Goal: Complete application form

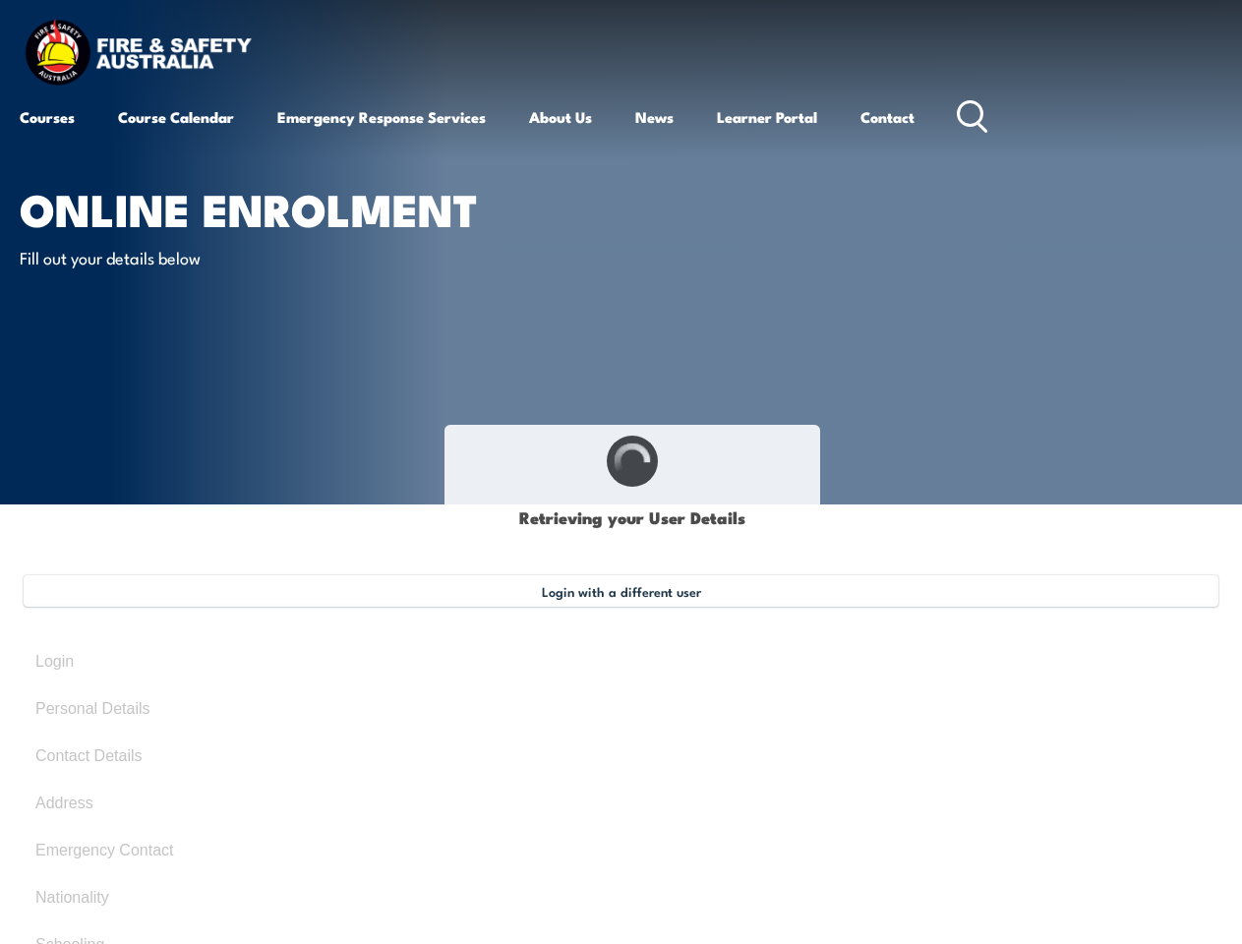
select select "Mr"
type input "[PERSON_NAME]"
type input "Page"
type input "[DATE]"
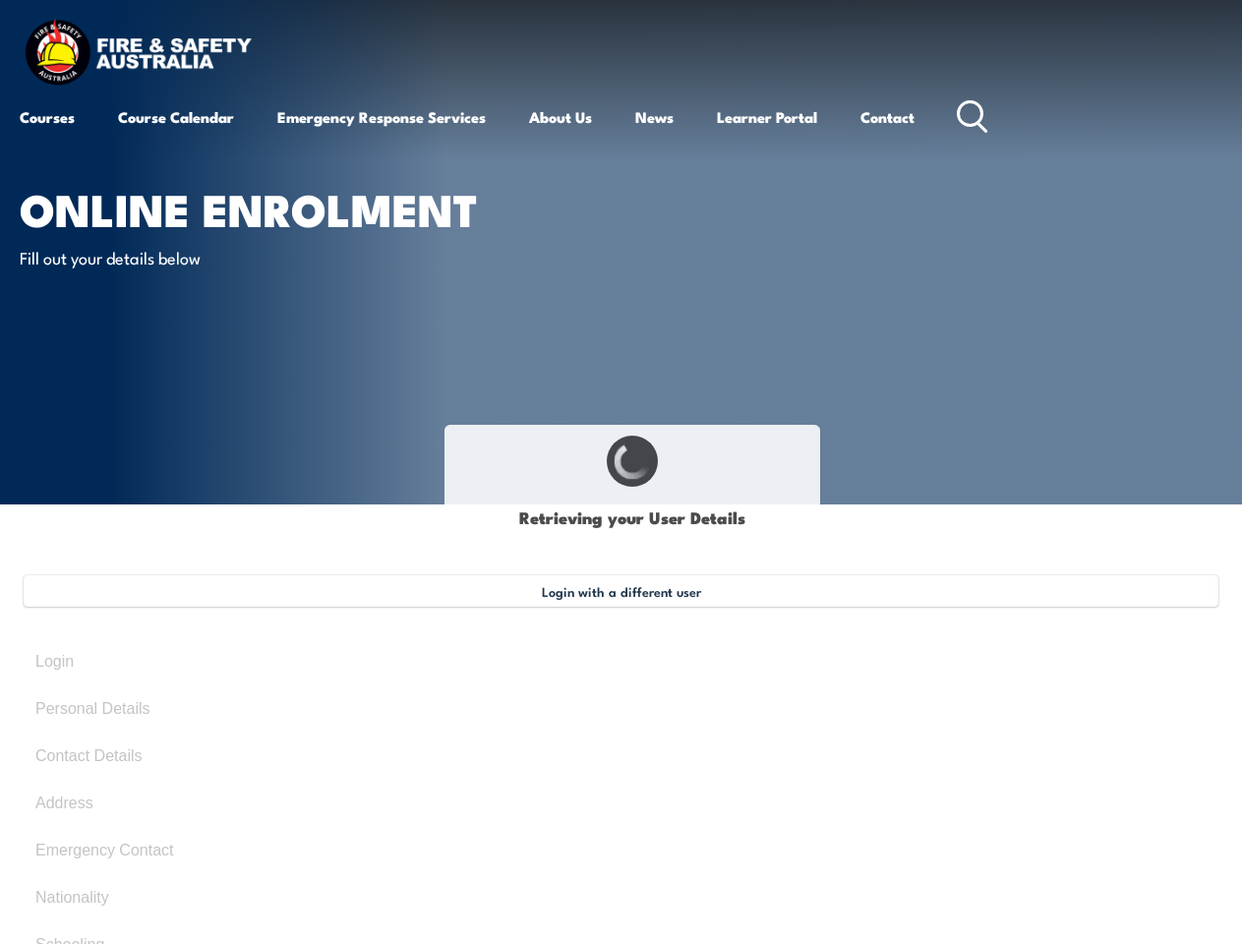
type input "JTHKFBRDT9"
select select "M"
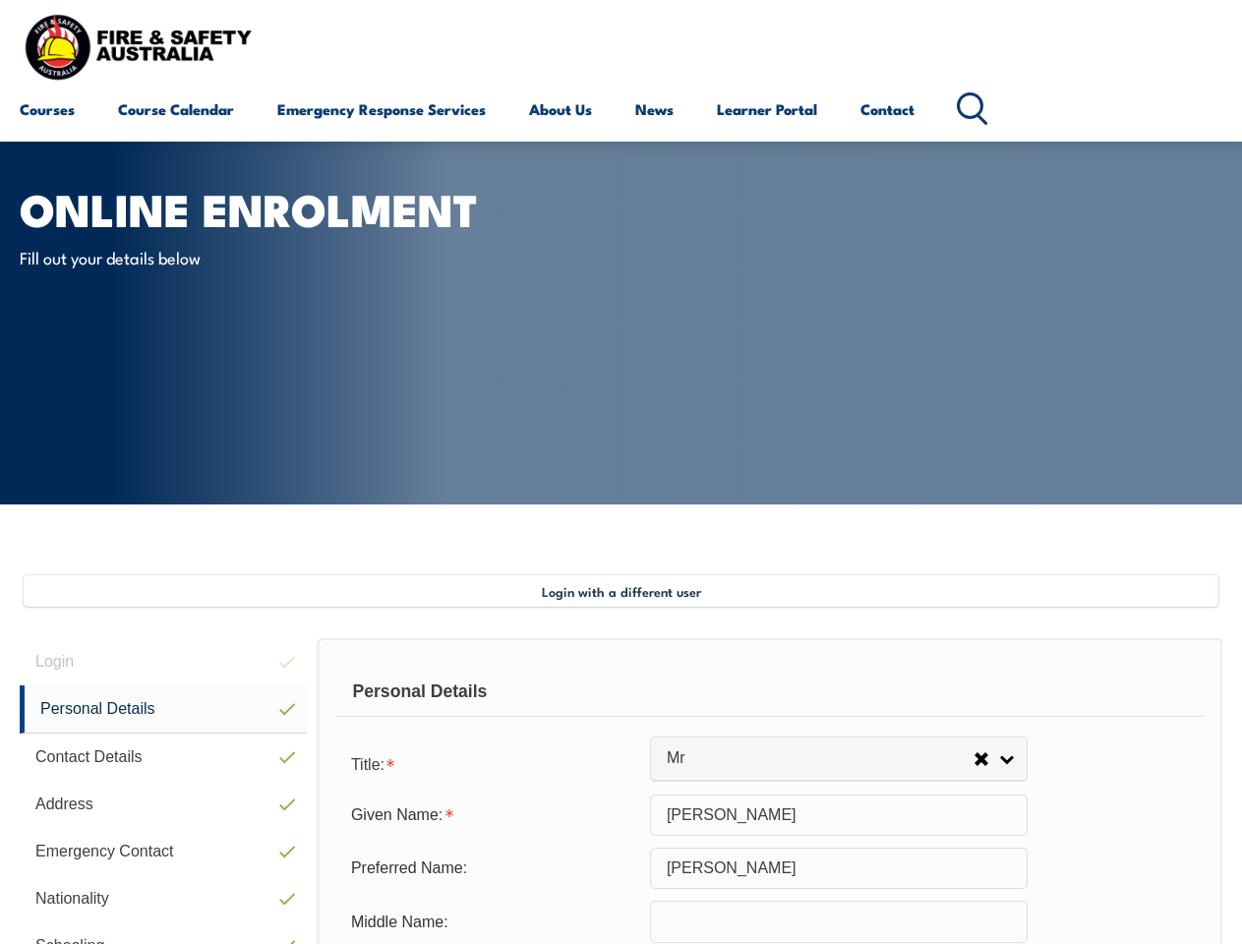
scroll to position [477, 0]
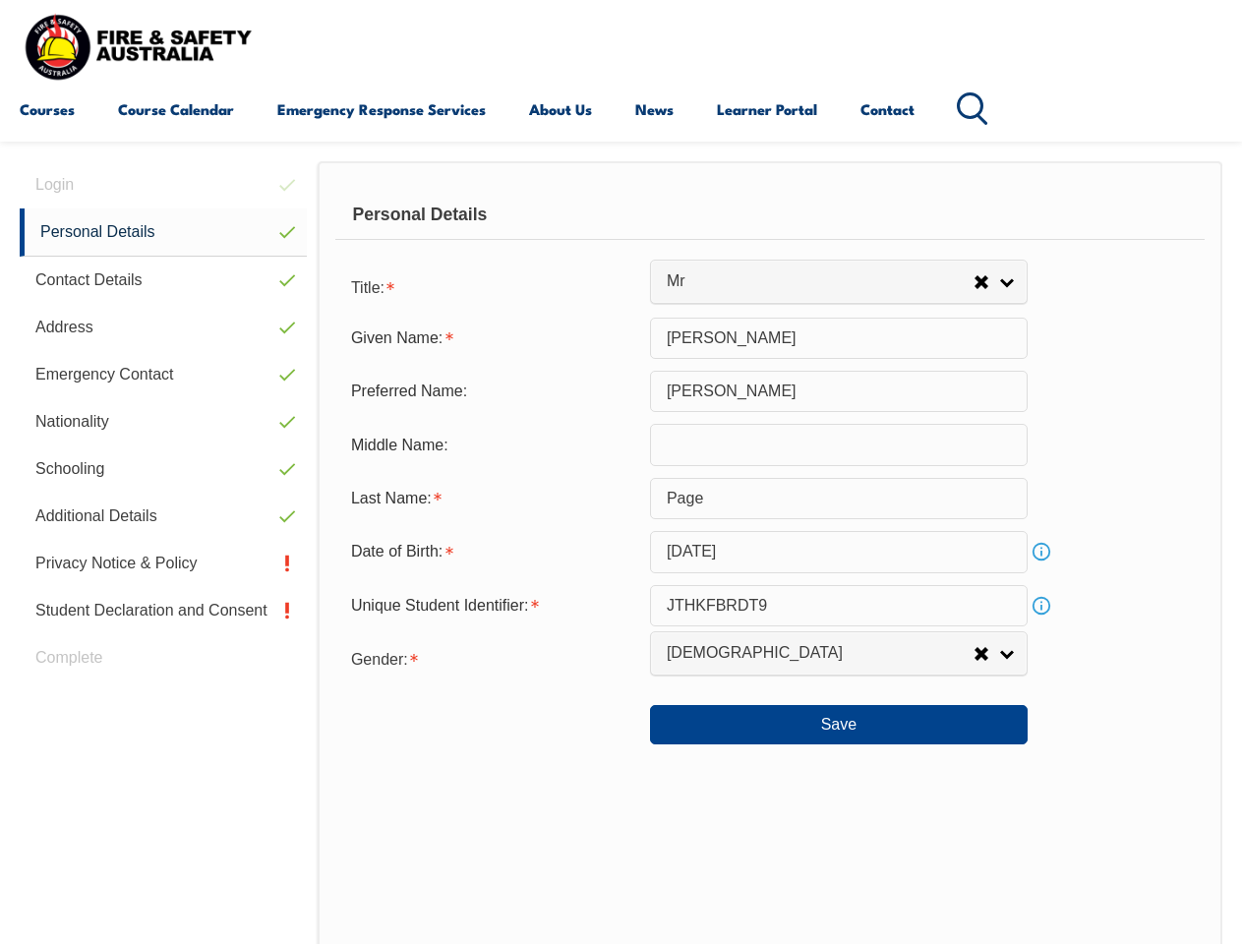
click at [621, 233] on div "Personal Details" at bounding box center [769, 215] width 869 height 49
click at [621, 553] on div "Date of Birth:" at bounding box center [492, 551] width 315 height 37
click at [163, 185] on div "Login Personal Details Contact Details Address Emergency Contact Nationality Sc…" at bounding box center [169, 672] width 298 height 1022
click at [163, 232] on link "Personal Details" at bounding box center [163, 233] width 287 height 48
click at [163, 280] on link "Contact Details" at bounding box center [163, 280] width 287 height 47
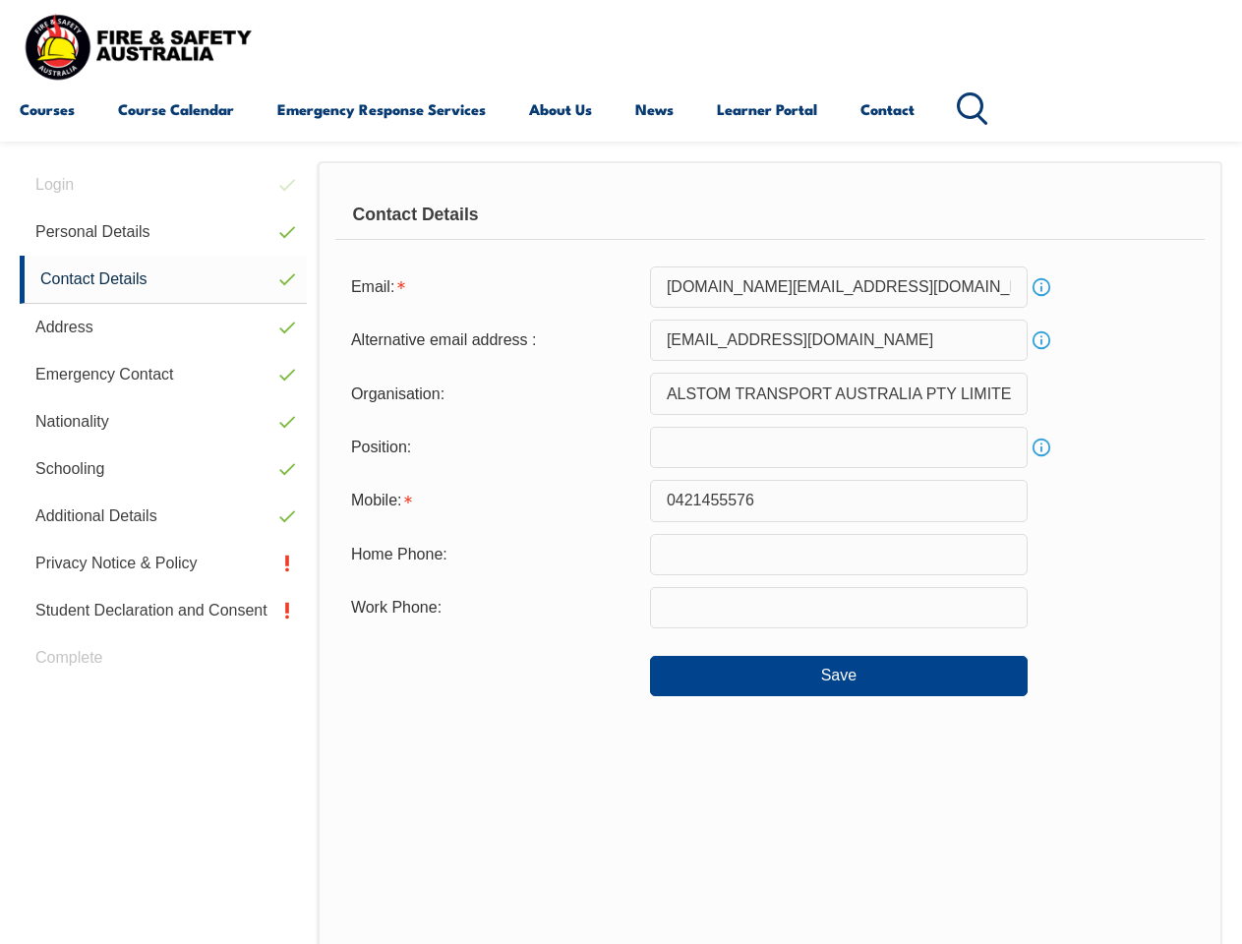
click at [163, 328] on link "Address" at bounding box center [163, 327] width 287 height 47
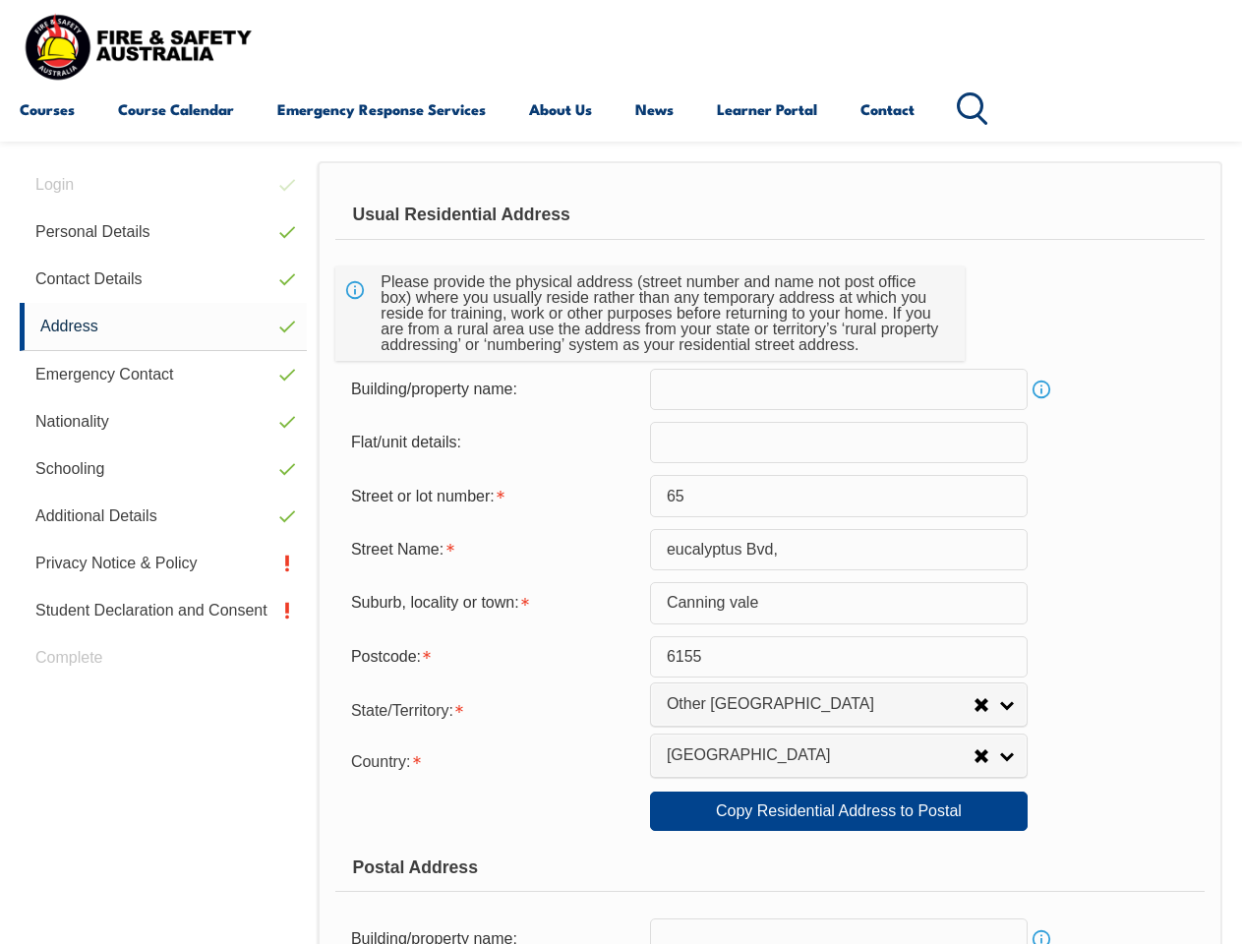
click at [163, 375] on link "Emergency Contact" at bounding box center [163, 374] width 287 height 47
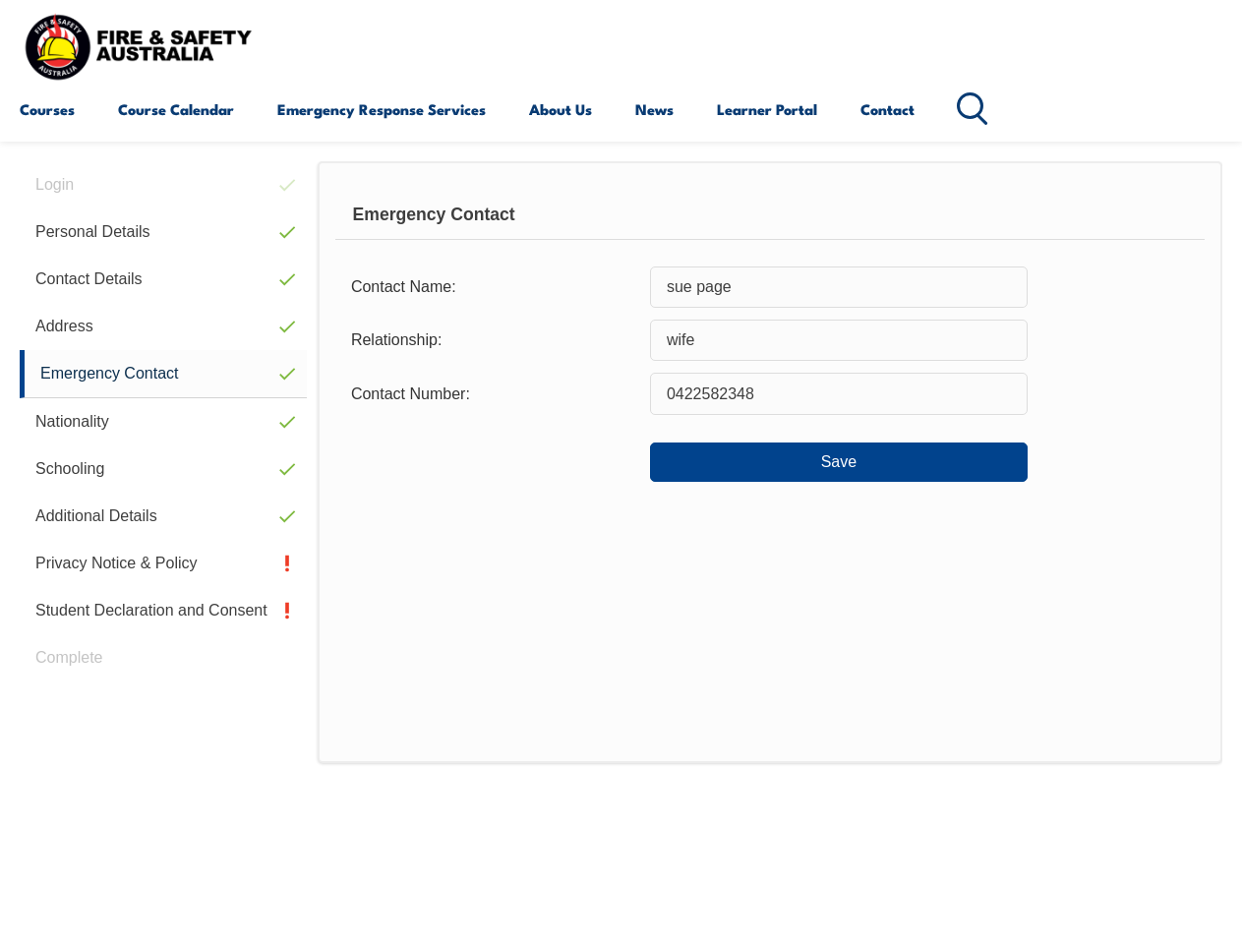
click at [163, 422] on link "Nationality" at bounding box center [163, 421] width 287 height 47
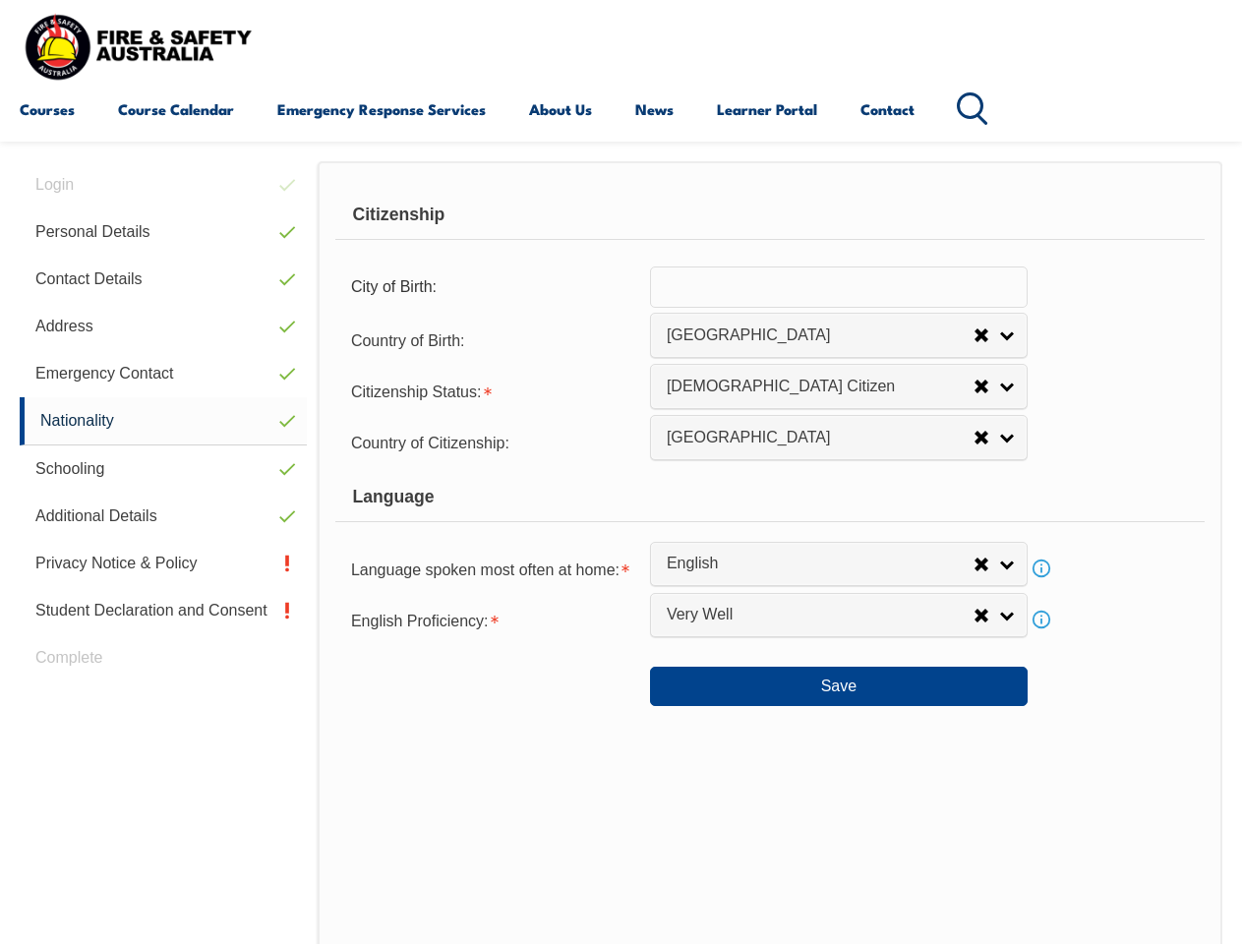
click at [163, 469] on link "Schooling" at bounding box center [163, 469] width 287 height 47
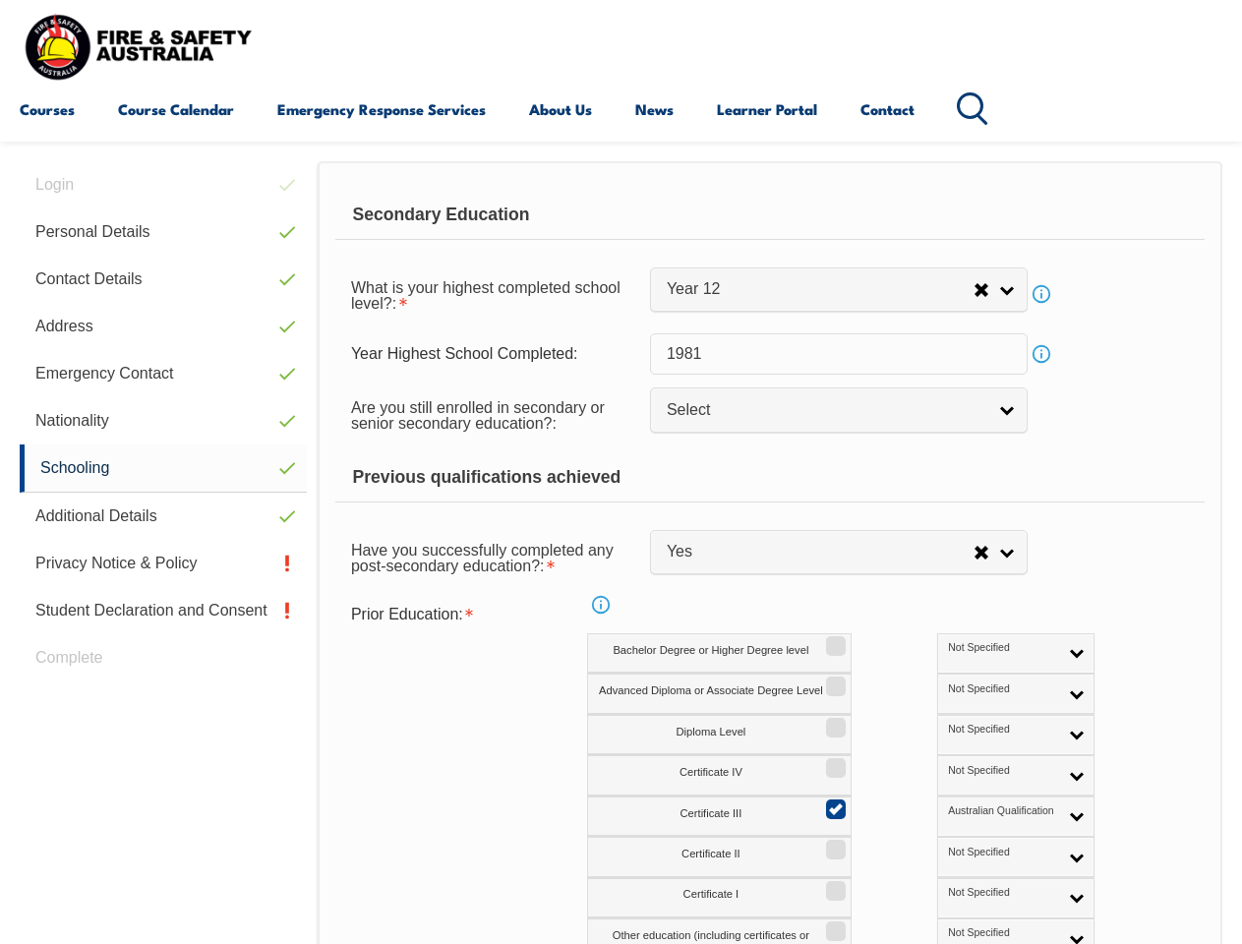
click at [163, 516] on link "Additional Details" at bounding box center [163, 516] width 287 height 47
